Goal: Check status: Check status

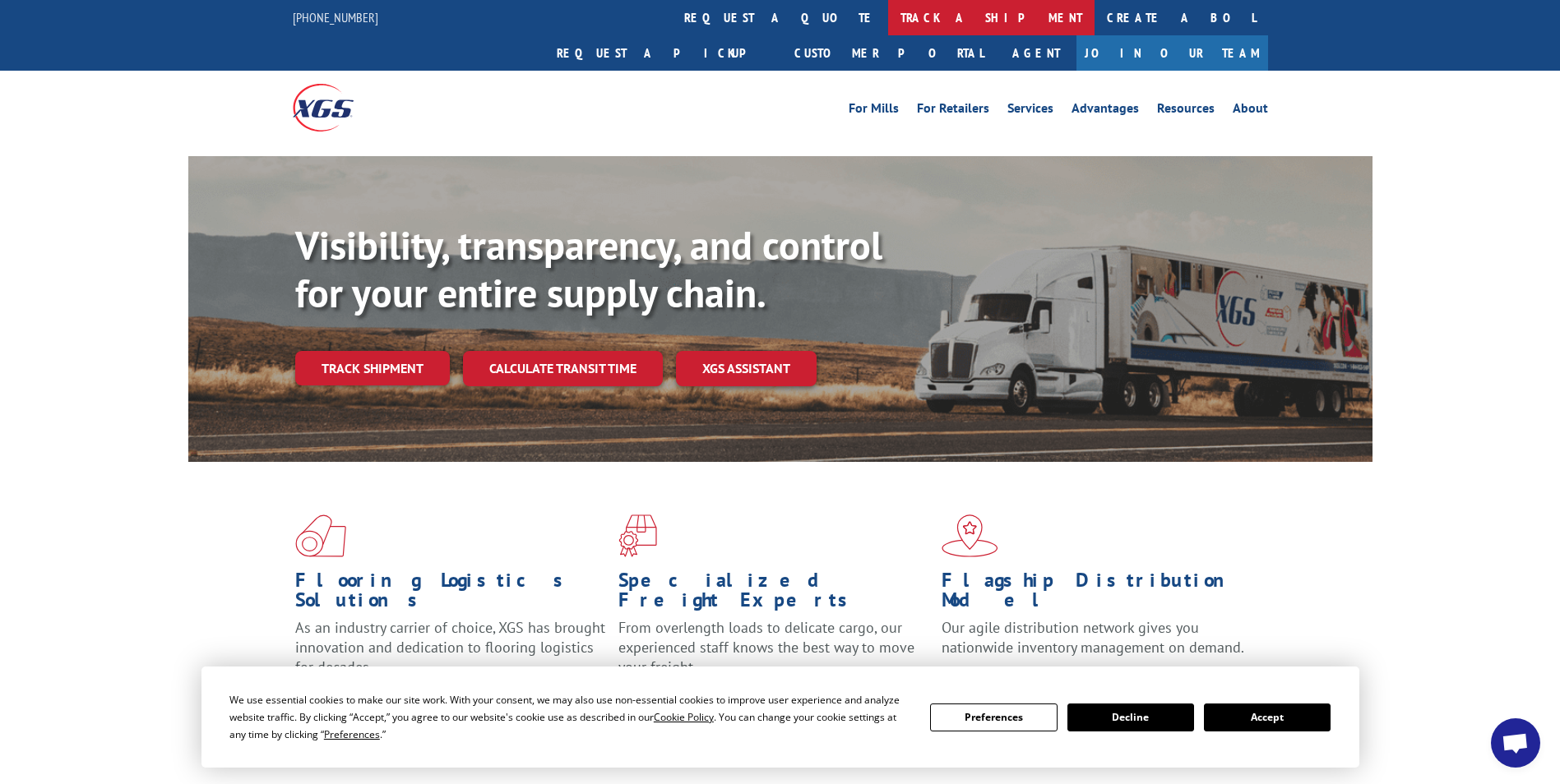
click at [889, 7] on link "track a shipment" at bounding box center [992, 18] width 207 height 35
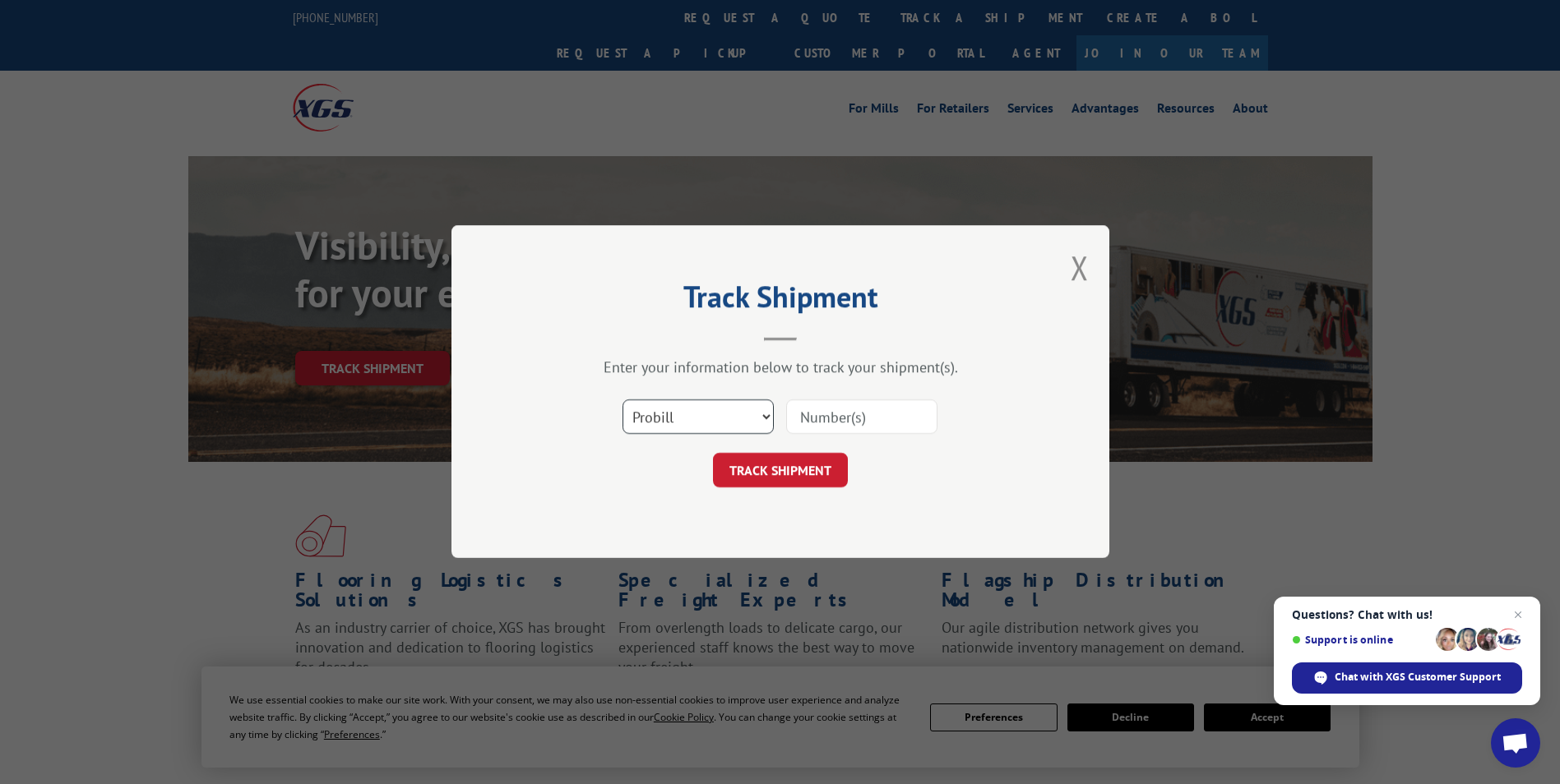
click at [644, 426] on select "Select category... Probill BOL PO" at bounding box center [698, 417] width 151 height 34
select select "bol"
click at [622, 400] on select "Select category... Probill BOL PO" at bounding box center [698, 417] width 151 height 34
click at [840, 416] on input at bounding box center [861, 417] width 151 height 34
paste input "5523979"
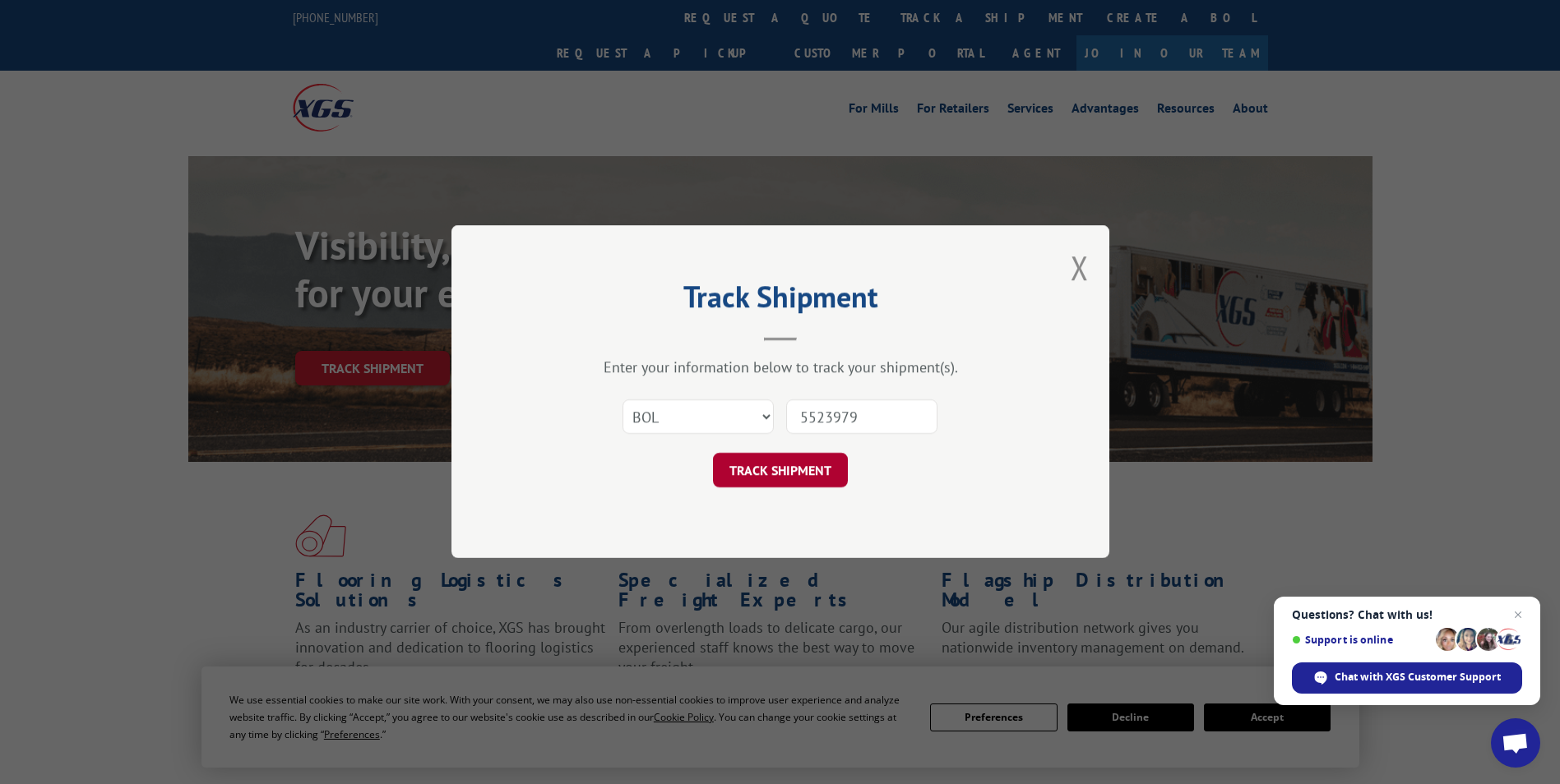
type input "5523979"
click at [770, 471] on button "TRACK SHIPMENT" at bounding box center [780, 470] width 135 height 34
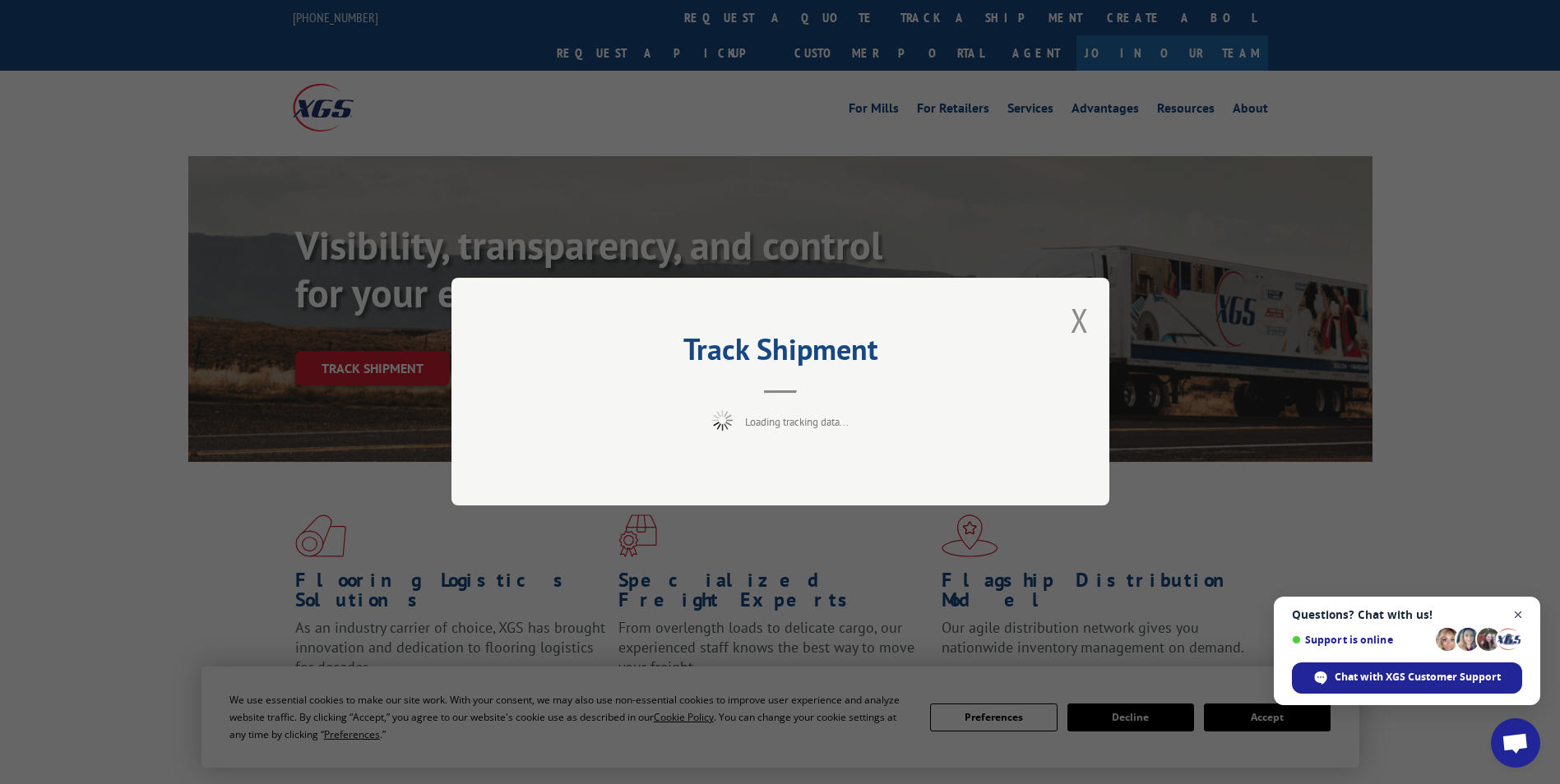
click at [1521, 611] on span "Close chat" at bounding box center [1518, 615] width 20 height 20
